Goal: Information Seeking & Learning: Learn about a topic

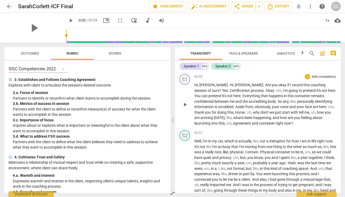
click at [233, 86] on span "," at bounding box center [234, 85] width 2 height 4
click at [230, 85] on span "Hi" at bounding box center [231, 85] width 3 height 4
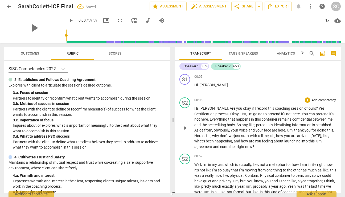
click at [230, 108] on span "Are" at bounding box center [233, 108] width 6 height 4
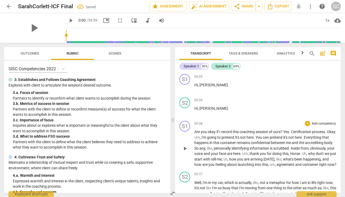
click at [283, 131] on span "?" at bounding box center [281, 132] width 3 height 4
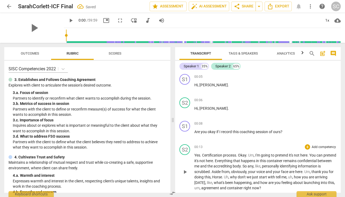
click at [203, 156] on span "Certification" at bounding box center [212, 155] width 21 height 4
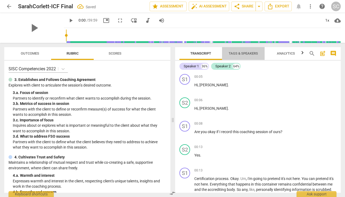
click at [240, 52] on span "Tags & Speakers" at bounding box center [243, 53] width 29 height 4
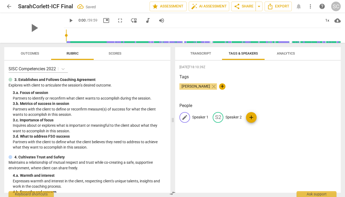
click at [202, 117] on p "Speaker 1" at bounding box center [200, 117] width 16 height 6
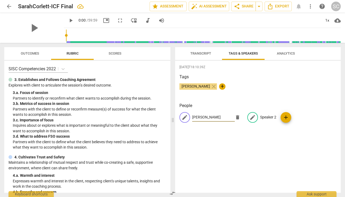
type input "[PERSON_NAME]"
click at [269, 116] on p "Speaker 2" at bounding box center [268, 117] width 16 height 6
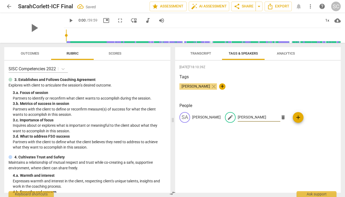
type input "[PERSON_NAME]"
click at [273, 88] on div "[PERSON_NAME] close +" at bounding box center [257, 88] width 157 height 11
click at [199, 55] on span "Transcript" at bounding box center [200, 53] width 21 height 4
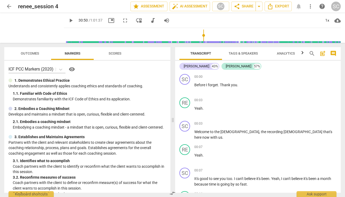
scroll to position [5914, 0]
